Goal: Task Accomplishment & Management: Use online tool/utility

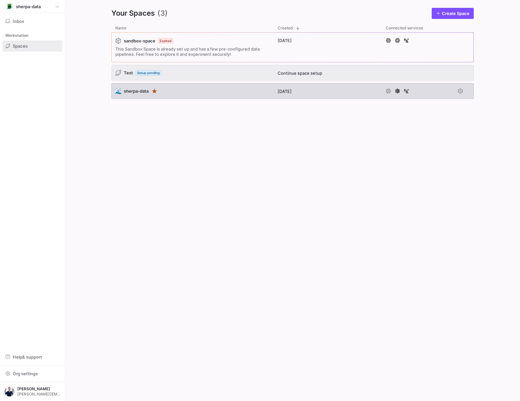
click at [223, 97] on div "🌊 sherpa-data" at bounding box center [192, 91] width 162 height 16
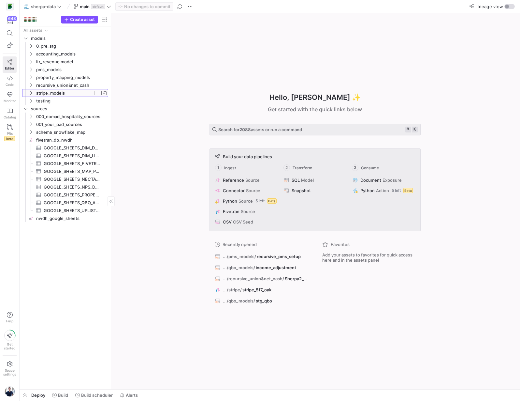
click at [31, 93] on icon "Press SPACE to select this row." at bounding box center [31, 93] width 5 height 4
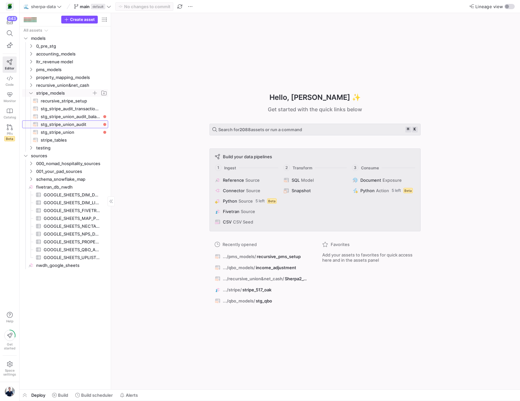
click at [56, 125] on span "stg_stripe_union_audit​​​​​​​​​​" at bounding box center [71, 124] width 60 height 7
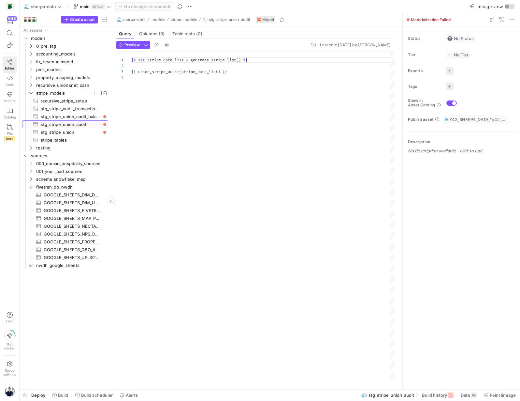
scroll to position [18, 0]
click at [32, 54] on icon "Press SPACE to select this row." at bounding box center [31, 54] width 2 height 4
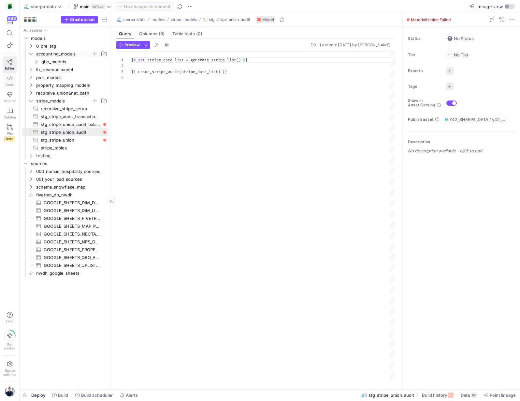
click at [10, 81] on icon at bounding box center [10, 78] width 6 height 6
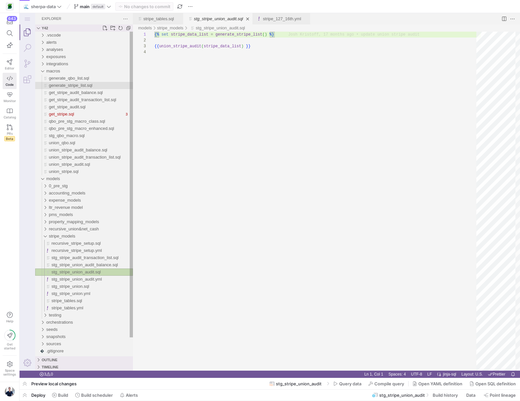
click at [67, 87] on span "generate_stripe_list.sql" at bounding box center [71, 85] width 44 height 5
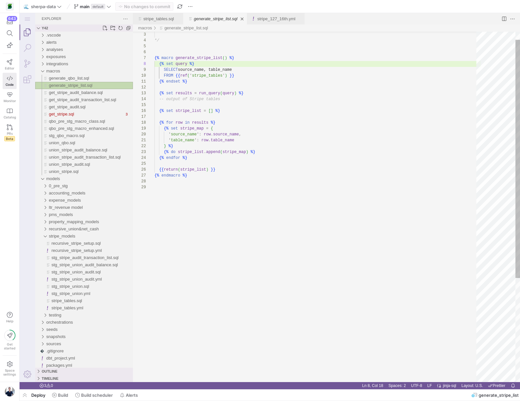
scroll to position [59, 40]
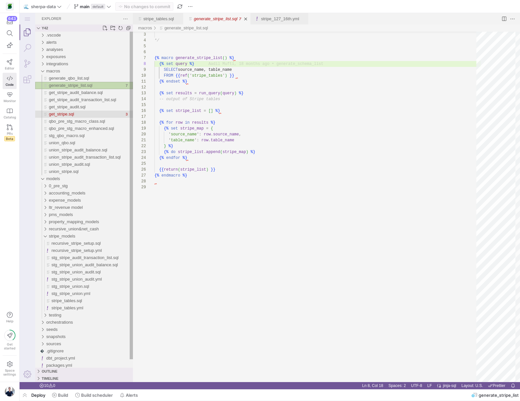
click at [74, 111] on span "get_stripe.sql" at bounding box center [61, 113] width 25 height 5
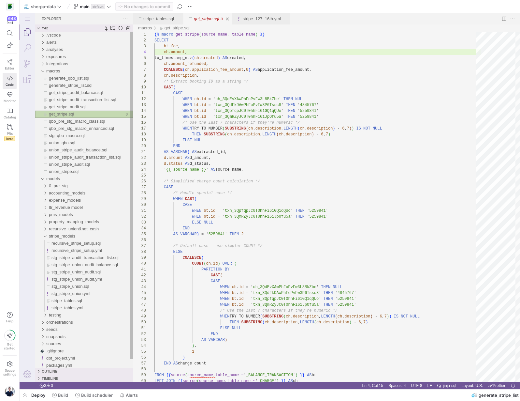
scroll to position [59, 33]
click at [78, 172] on span "union_stripe.sql" at bounding box center [64, 171] width 30 height 5
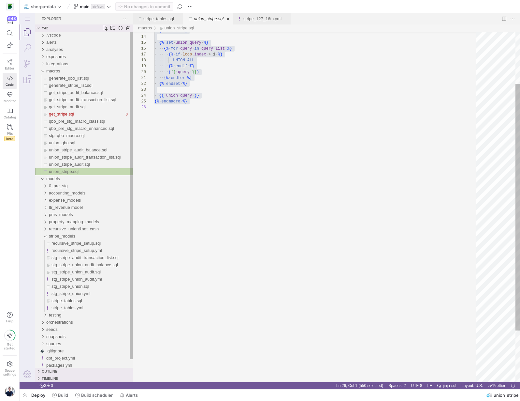
scroll to position [88, 0]
click at [77, 166] on span "union_stripe_audit.sql" at bounding box center [69, 164] width 41 height 5
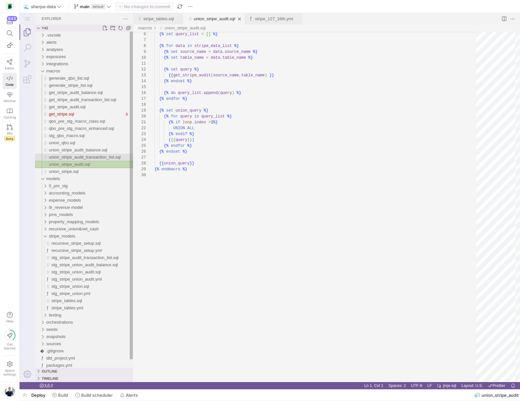
click at [73, 156] on span "union_stripe_audit_transaction_list.sql" at bounding box center [85, 157] width 72 height 5
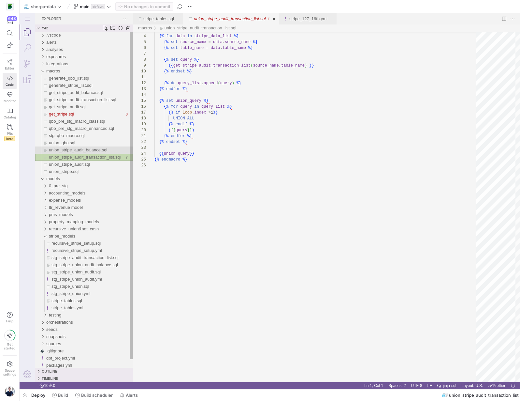
click at [73, 151] on span "union_stripe_audit_balance.sql" at bounding box center [78, 149] width 58 height 5
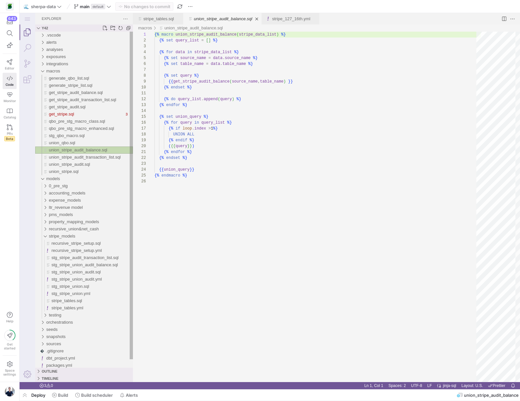
scroll to position [59, 0]
click at [68, 142] on span "union_qbo.sql" at bounding box center [62, 142] width 26 height 5
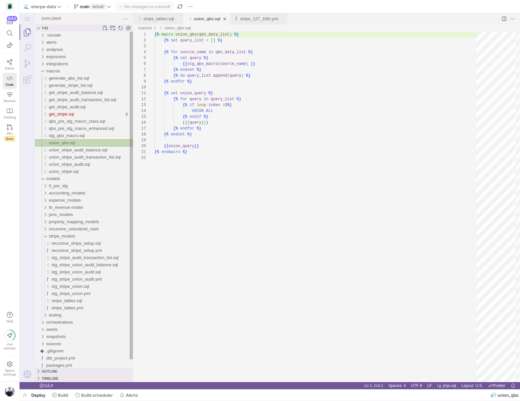
scroll to position [59, 0]
click at [67, 134] on span "stg_qbo_macro.sql" at bounding box center [67, 135] width 36 height 5
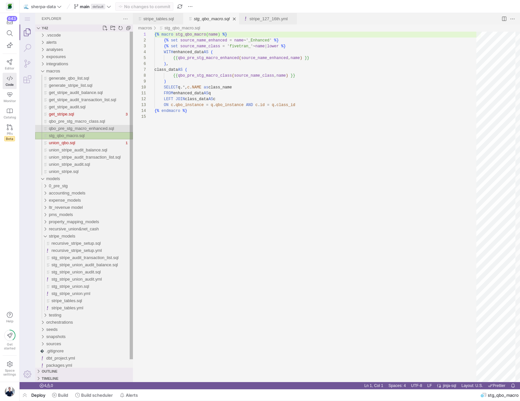
scroll to position [59, 0]
click at [64, 126] on span "qbo_pre_stg_macro_enhanced.sql" at bounding box center [81, 128] width 65 height 5
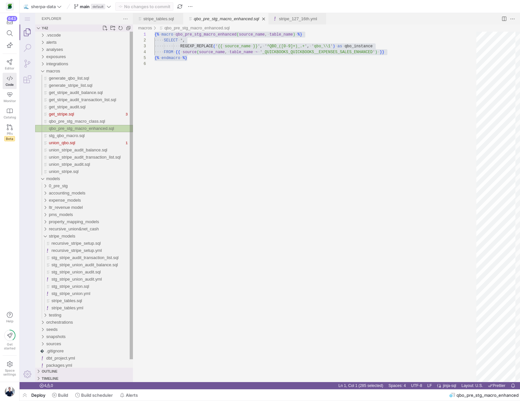
scroll to position [29, 0]
click at [64, 124] on span "qbo_pre_stg_macro_class.sql" at bounding box center [77, 121] width 56 height 5
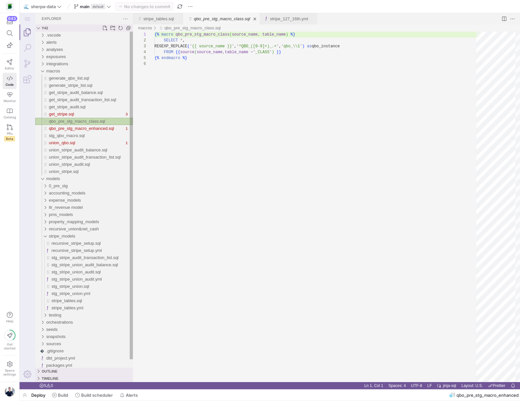
scroll to position [29, 0]
click at [62, 106] on span "get_stripe_audit.sql" at bounding box center [67, 106] width 37 height 5
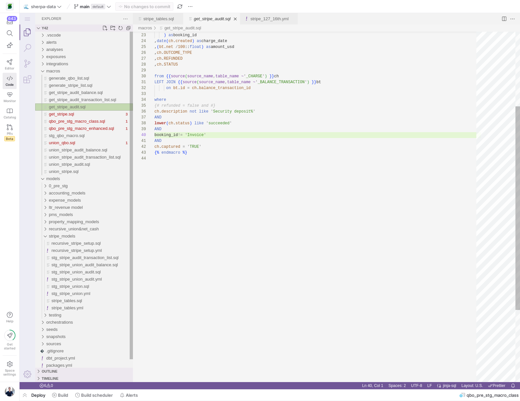
scroll to position [59, 0]
click at [64, 100] on span "get_stripe_audit_transaction_list.sql" at bounding box center [82, 99] width 67 height 5
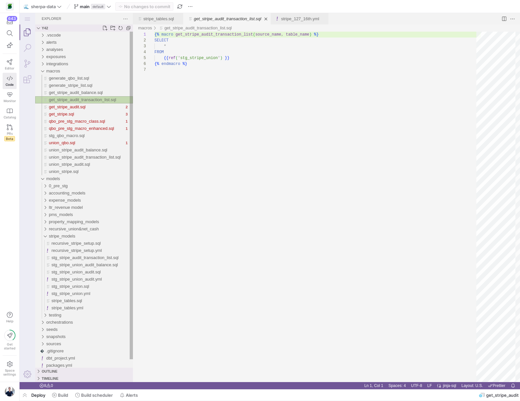
scroll to position [35, 0]
click at [66, 92] on span "get_stripe_audit_balance.sql" at bounding box center [76, 92] width 54 height 5
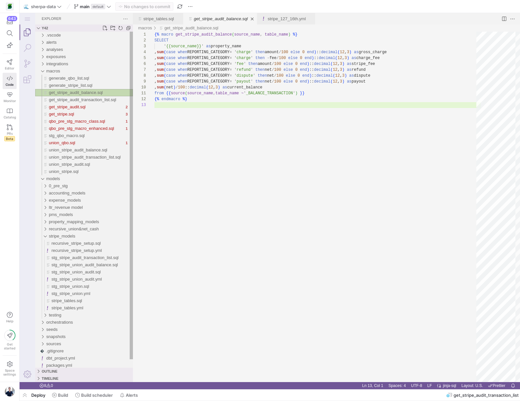
scroll to position [12, 0]
click at [67, 85] on span "generate_stripe_list.sql" at bounding box center [71, 85] width 44 height 5
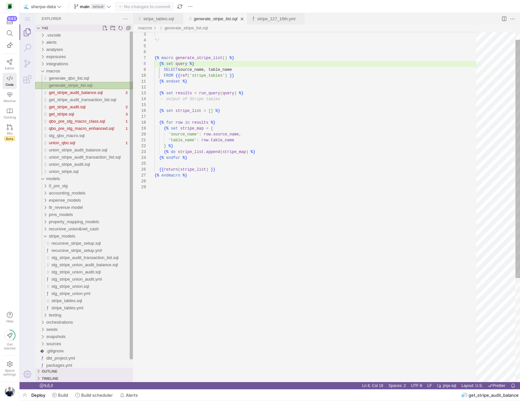
scroll to position [59, 40]
click at [68, 79] on span "generate_qbo_list.sql" at bounding box center [69, 78] width 40 height 5
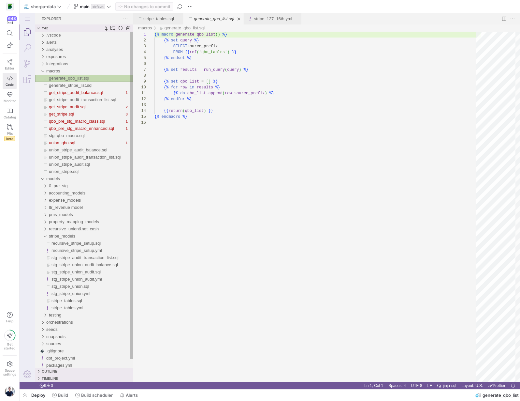
scroll to position [59, 0]
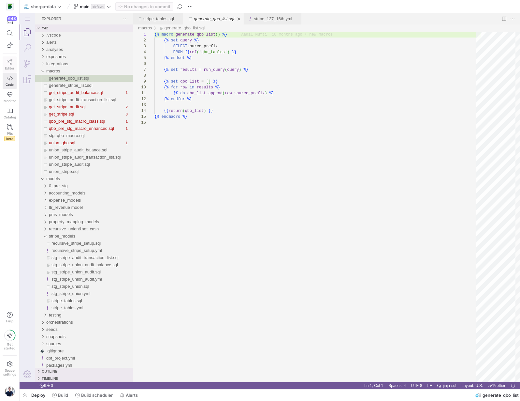
click at [10, 65] on link "Editor" at bounding box center [10, 64] width 14 height 16
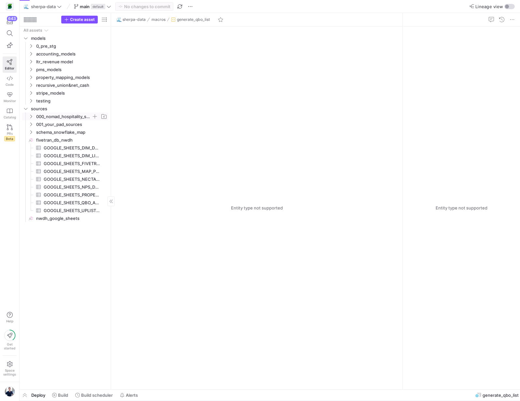
click at [30, 115] on icon "Press SPACE to select this row." at bounding box center [31, 116] width 5 height 4
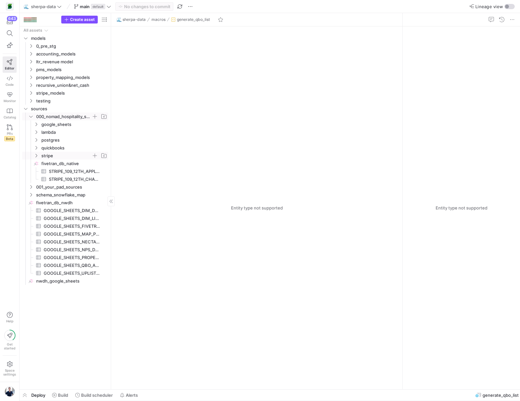
click at [37, 156] on icon "Press SPACE to select this row." at bounding box center [36, 156] width 5 height 4
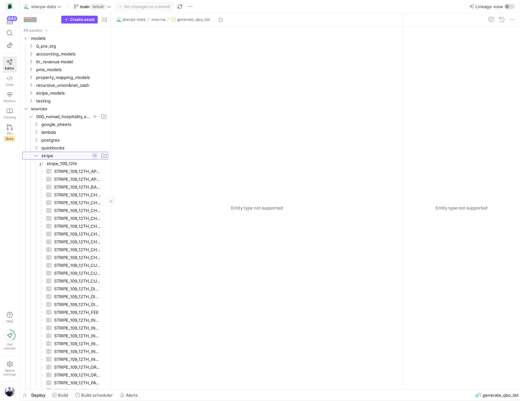
click at [95, 155] on span "button" at bounding box center [95, 155] width 7 height 7
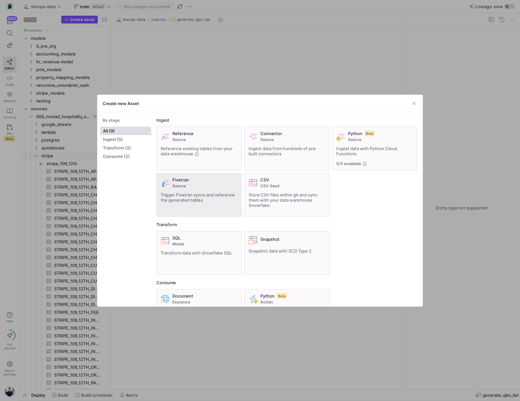
click at [196, 189] on div "Fivetran Source Trigger Fivetran syncs and reference the generated tables" at bounding box center [199, 194] width 77 height 35
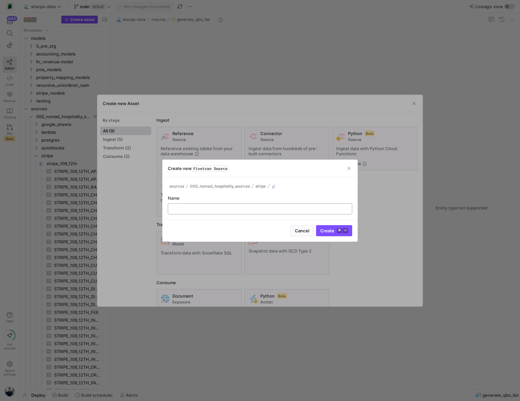
click at [287, 208] on input "text" at bounding box center [259, 208] width 173 height 5
type input "stripe_200_cherry"
click at [316, 225] on button "Create ⌘ ⏎" at bounding box center [334, 230] width 36 height 11
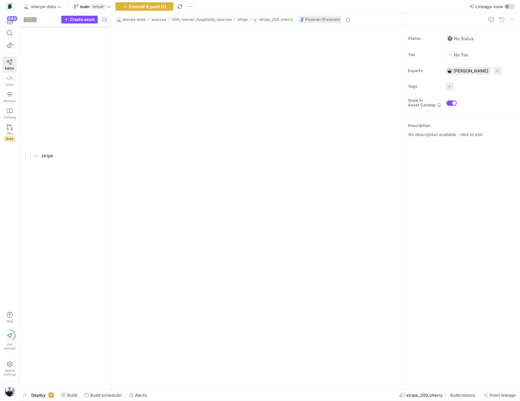
scroll to position [6358, 0]
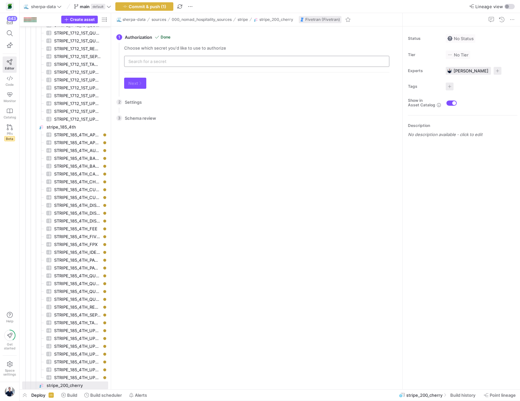
click at [169, 61] on input "text" at bounding box center [256, 61] width 257 height 5
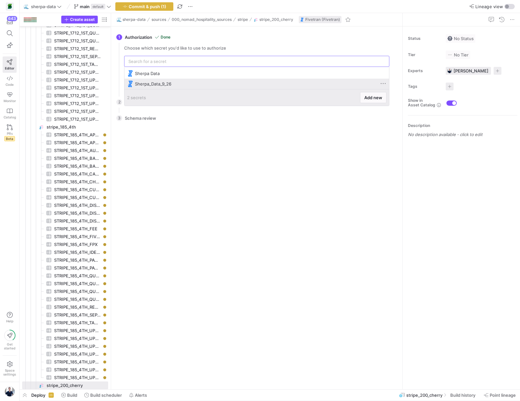
click at [161, 84] on div "Sherpa_Data_9_26" at bounding box center [257, 83] width 245 height 5
type input "Sherpa_Data_9_26"
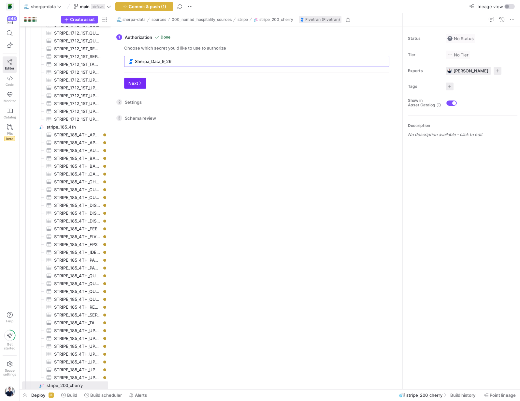
click at [142, 81] on icon "button" at bounding box center [140, 83] width 4 height 4
